Goal: Information Seeking & Learning: Learn about a topic

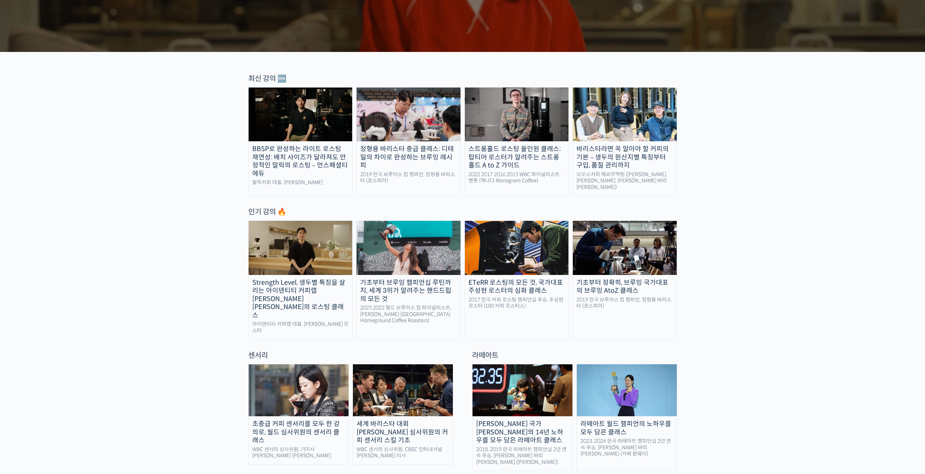
scroll to position [182, 0]
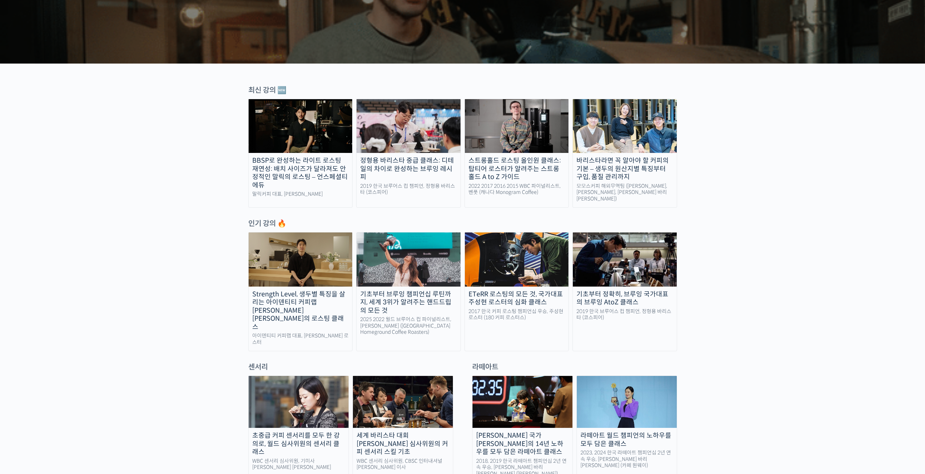
click at [424, 168] on div "정형용 바리스타 중급 클래스: 디테일의 차이로 완성하는 브루잉 레시피" at bounding box center [408, 169] width 104 height 25
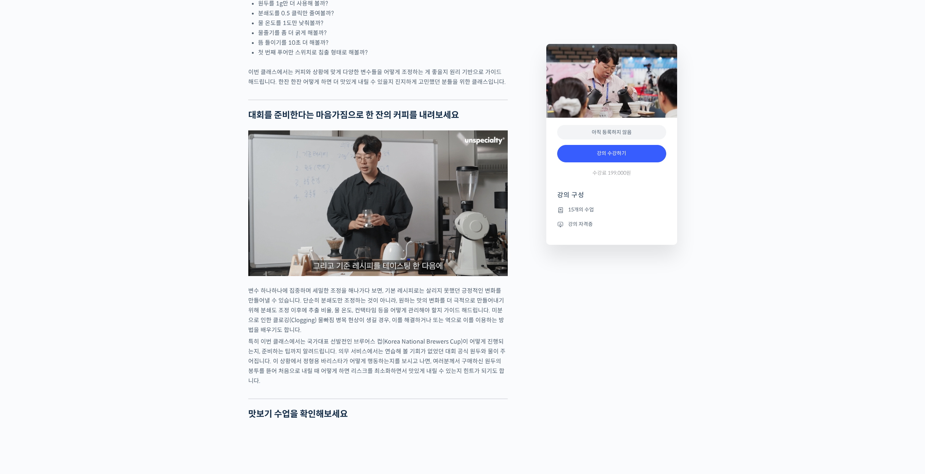
scroll to position [1054, 0]
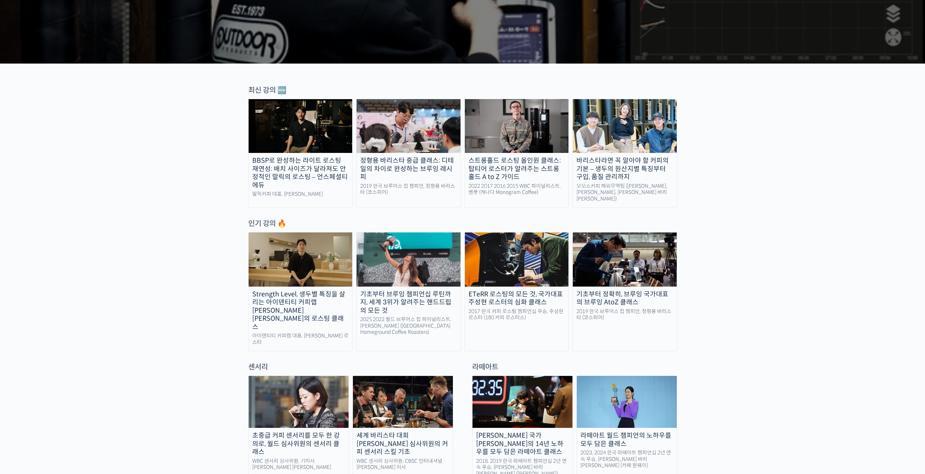
click at [336, 183] on div "BBSP로 완성하는 라이트 로스팅 재연성: 배치 사이즈가 달라져도 안정적인 말릭의 로스팅 – 언스페셜티 에듀" at bounding box center [300, 173] width 104 height 33
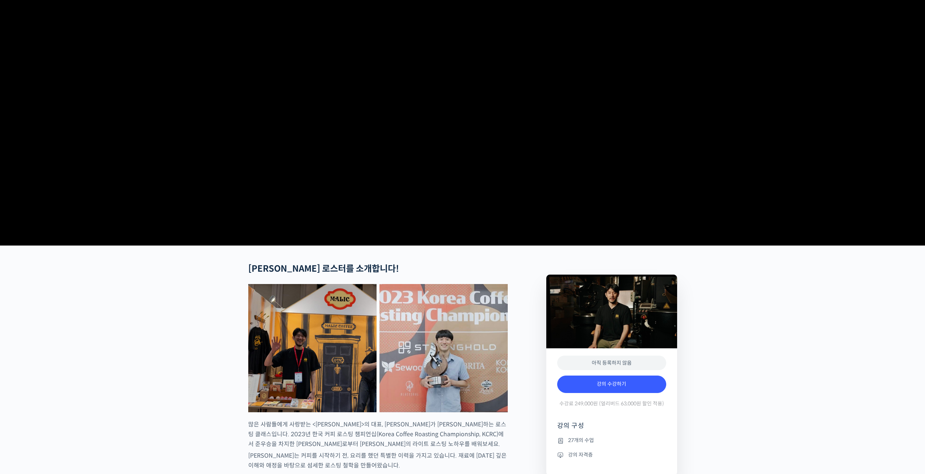
scroll to position [182, 0]
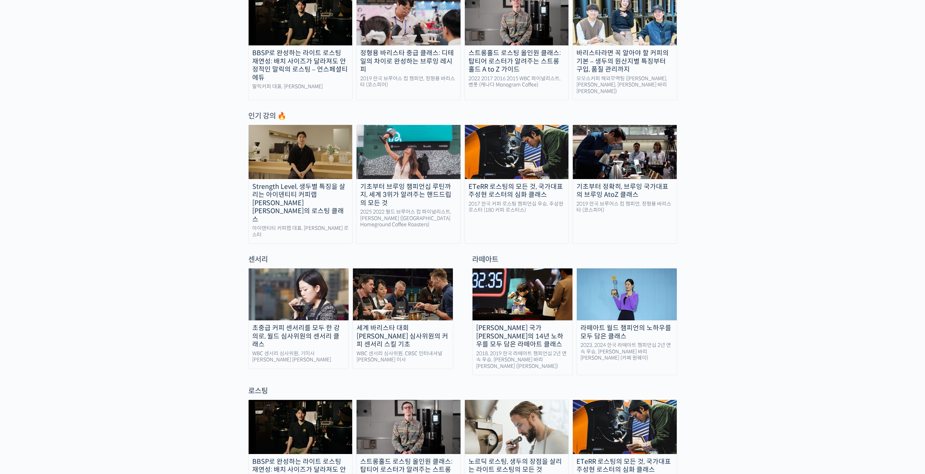
scroll to position [291, 0]
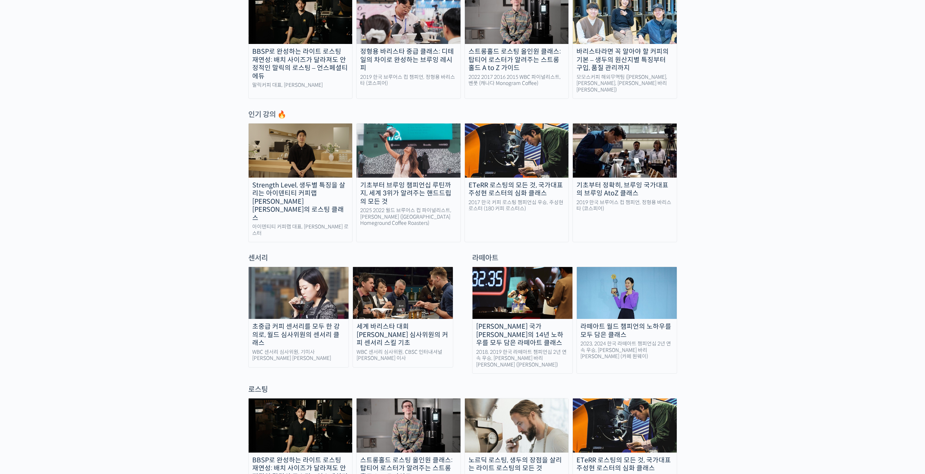
click at [289, 278] on img at bounding box center [298, 293] width 100 height 52
